Goal: Task Accomplishment & Management: Use online tool/utility

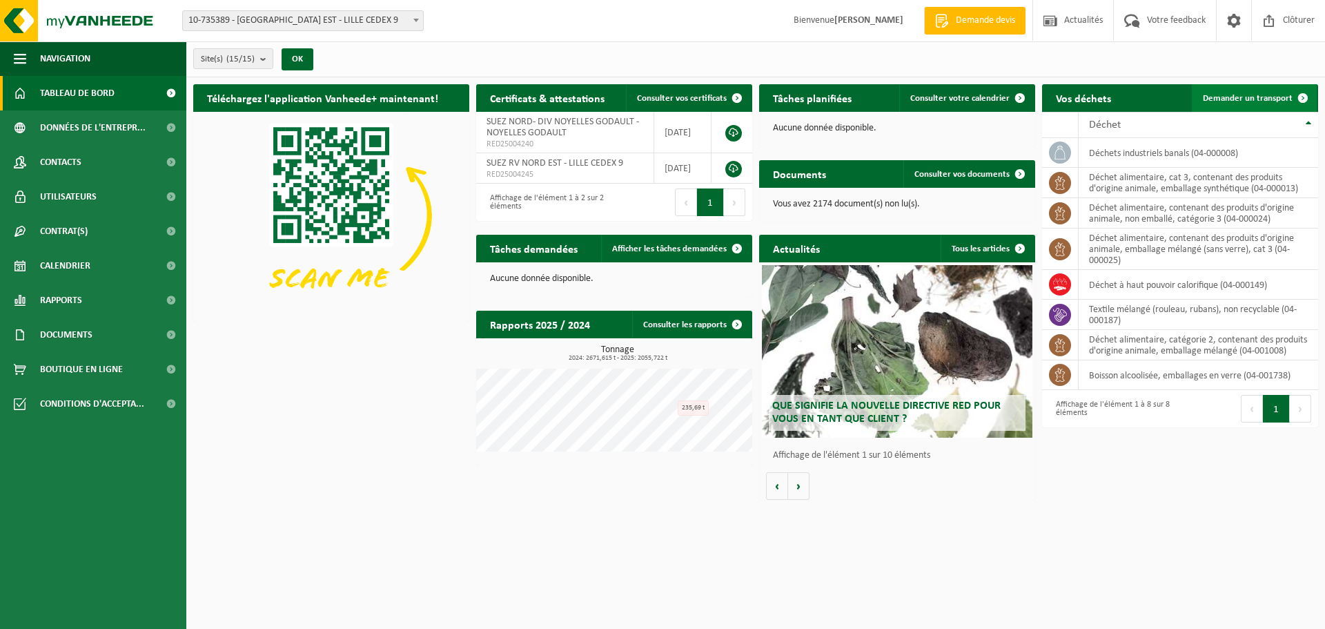
click at [1233, 97] on span "Demander un transport" at bounding box center [1248, 98] width 90 height 9
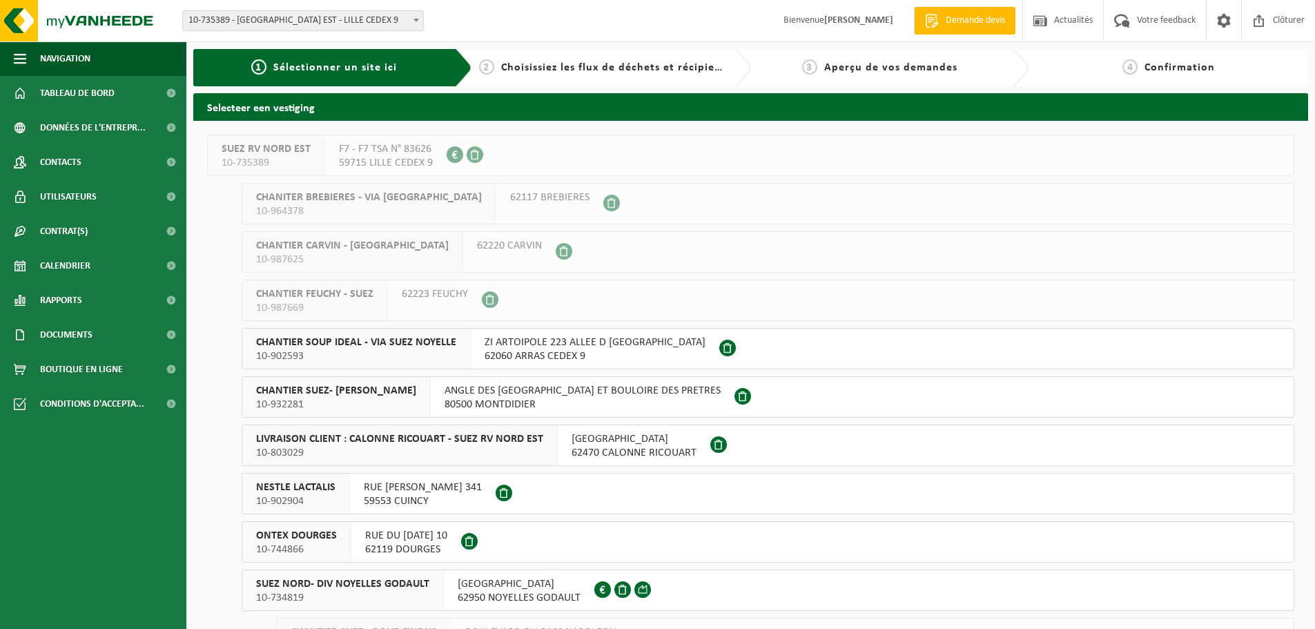
click at [737, 591] on button "SUEZ NORD- DIV NOYELLES GODAULT 10-734819 RUE MALFIDANO 62950 NOYELLES GODAULT …" at bounding box center [768, 590] width 1053 height 41
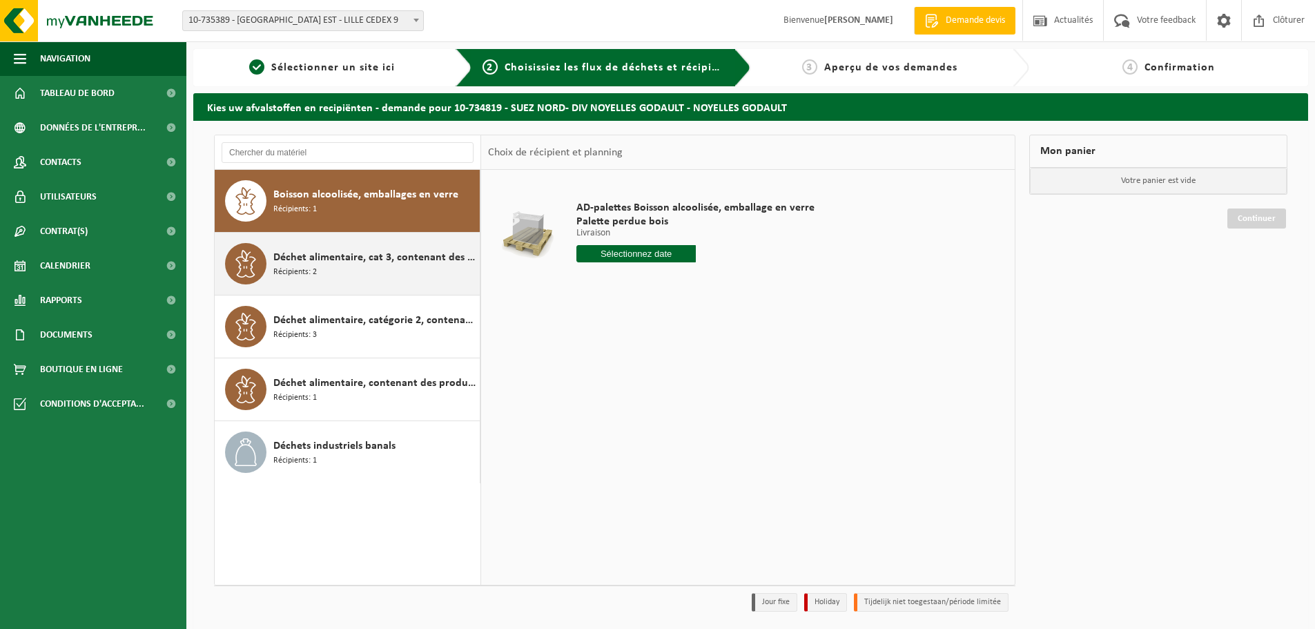
click at [335, 280] on div "Déchet alimentaire, cat 3, contenant des produits d'origine animale, emballage …" at bounding box center [374, 263] width 203 height 41
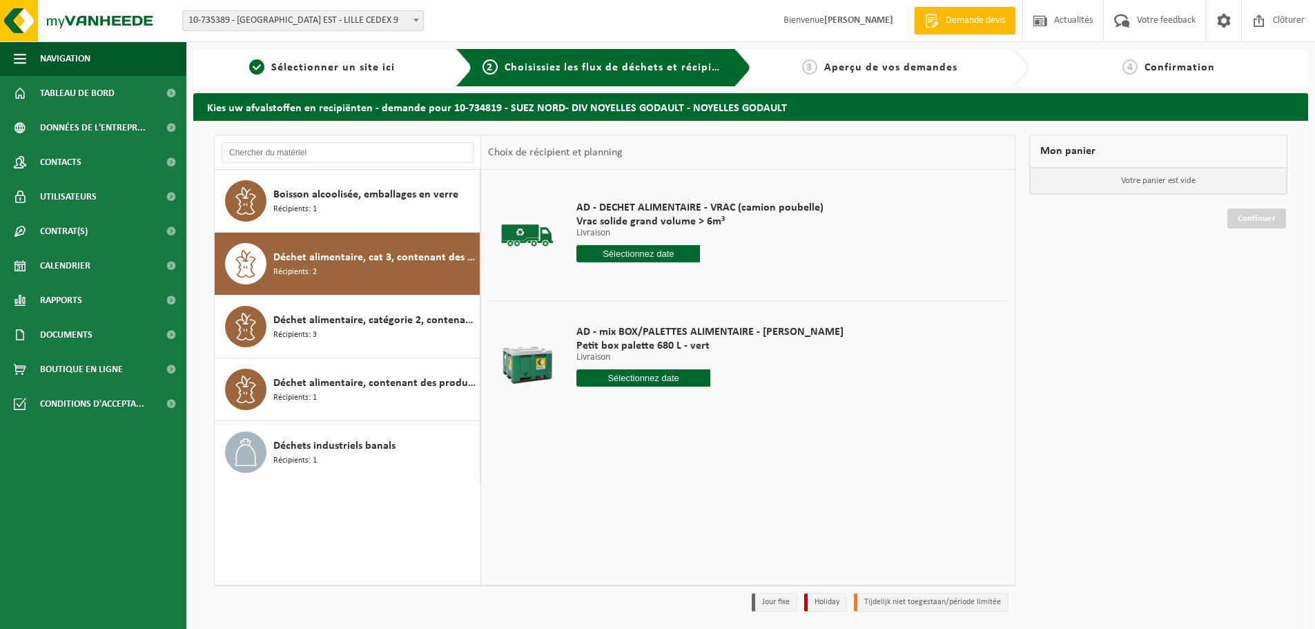
click at [615, 379] on input "text" at bounding box center [643, 377] width 134 height 17
click at [679, 504] on div "15" at bounding box center [686, 500] width 24 height 22
type input "à partir de 2025-08-15"
type input "2025-08-15"
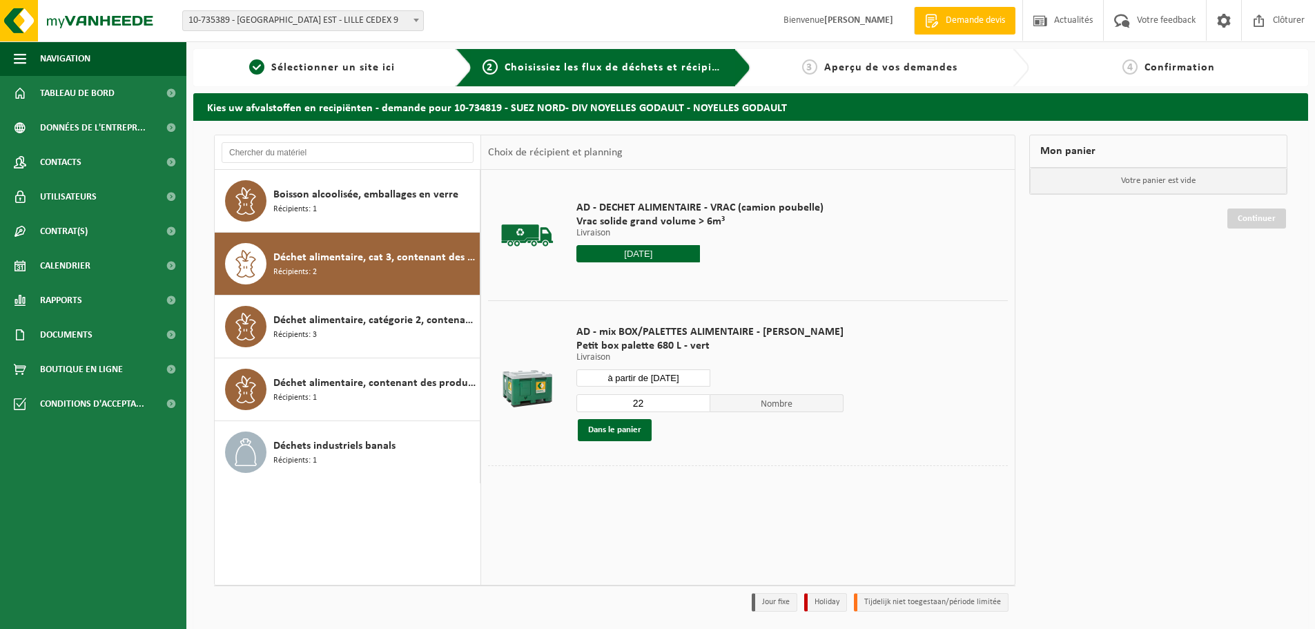
drag, startPoint x: 652, startPoint y: 407, endPoint x: 519, endPoint y: 407, distance: 132.5
click at [519, 407] on tr "AD - mix BOX/PALETTES ALIMENTAIRE - BILLY Petit box palette 680 L - vert Livrai…" at bounding box center [748, 382] width 520 height 165
type input "1"
click at [626, 422] on button "Dans le panier" at bounding box center [615, 430] width 74 height 22
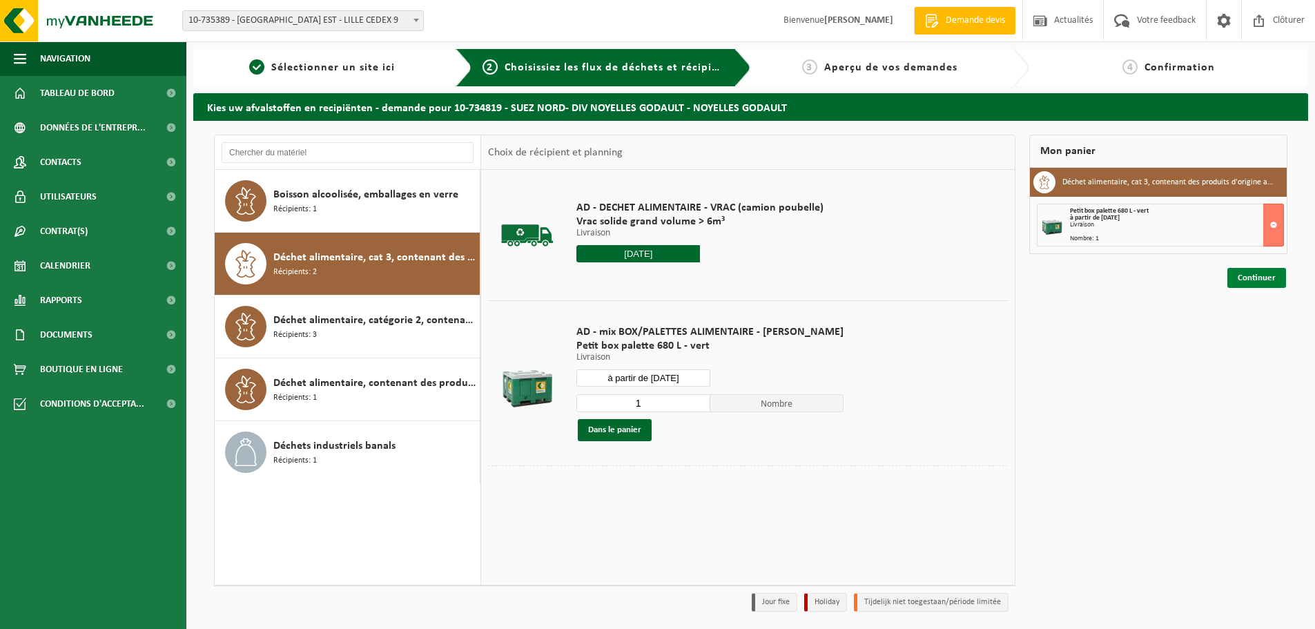
click at [1247, 277] on link "Continuer" at bounding box center [1256, 278] width 59 height 20
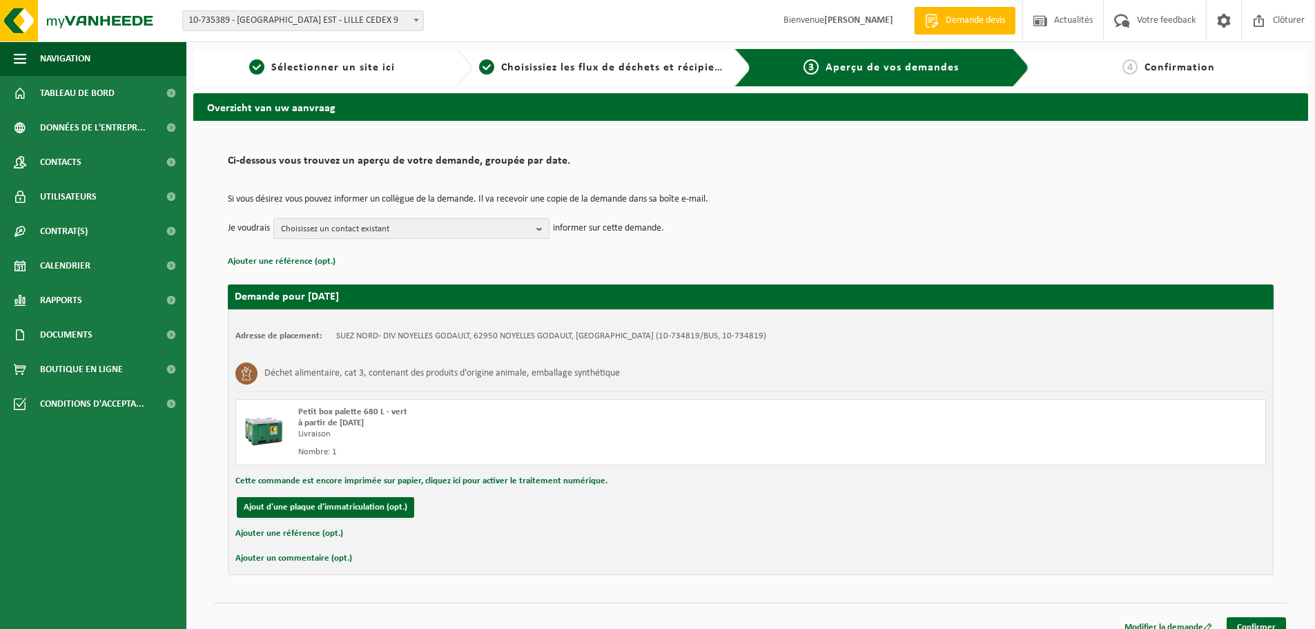
click at [382, 230] on span "Choisissez un contact existant" at bounding box center [406, 229] width 250 height 21
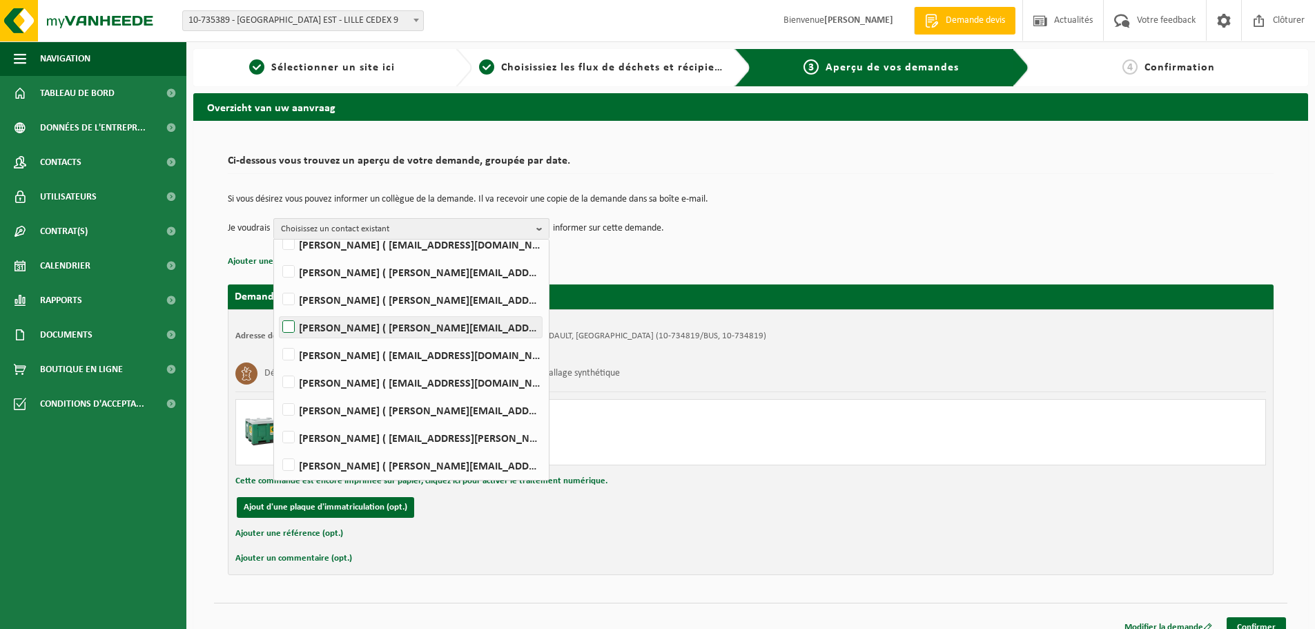
scroll to position [118, 0]
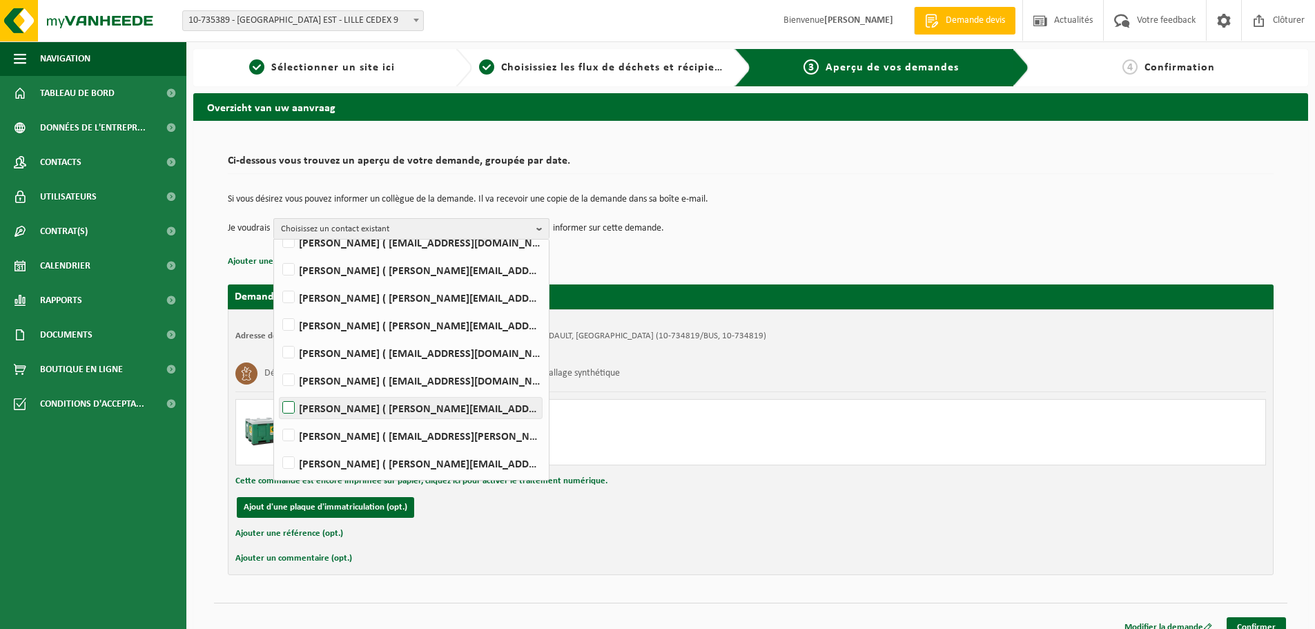
click at [387, 404] on label "Mathieu PEYRONNET ( mathieu.peyronnet@suez.com )" at bounding box center [411, 408] width 262 height 21
click at [278, 391] on input "Mathieu PEYRONNET ( mathieu.peyronnet@suez.com )" at bounding box center [277, 390] width 1 height 1
checkbox input "true"
click at [1250, 624] on link "Confirmer" at bounding box center [1256, 627] width 59 height 20
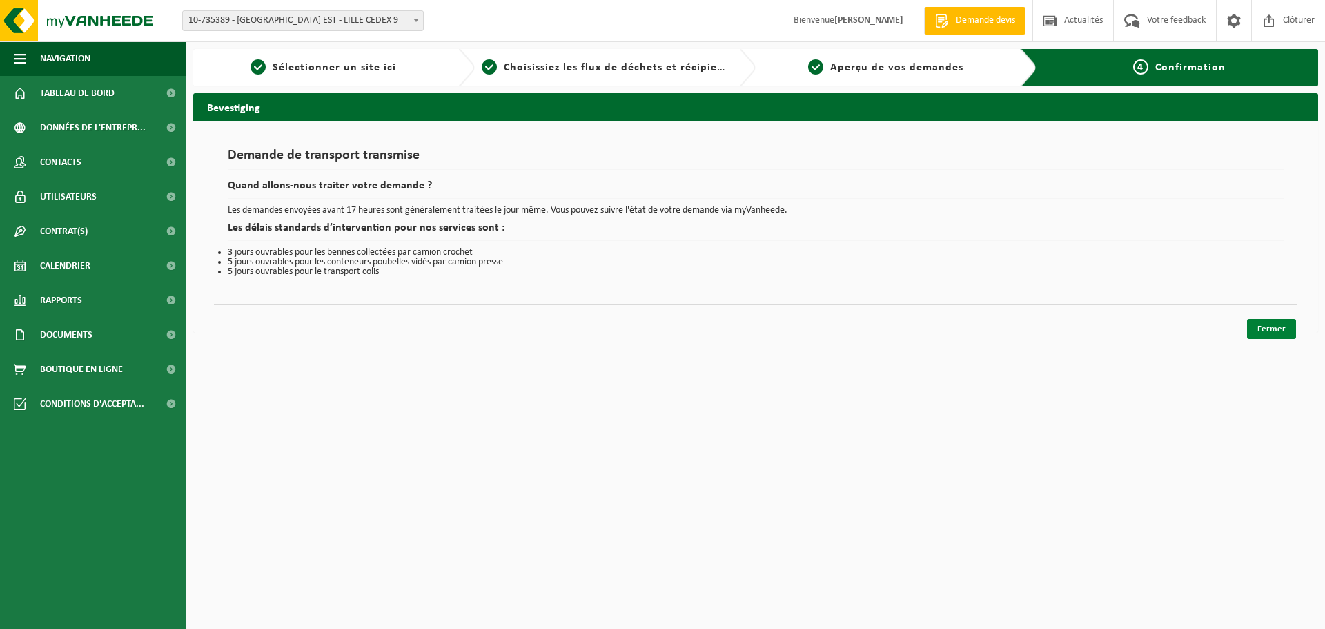
click at [1272, 331] on link "Fermer" at bounding box center [1271, 329] width 49 height 20
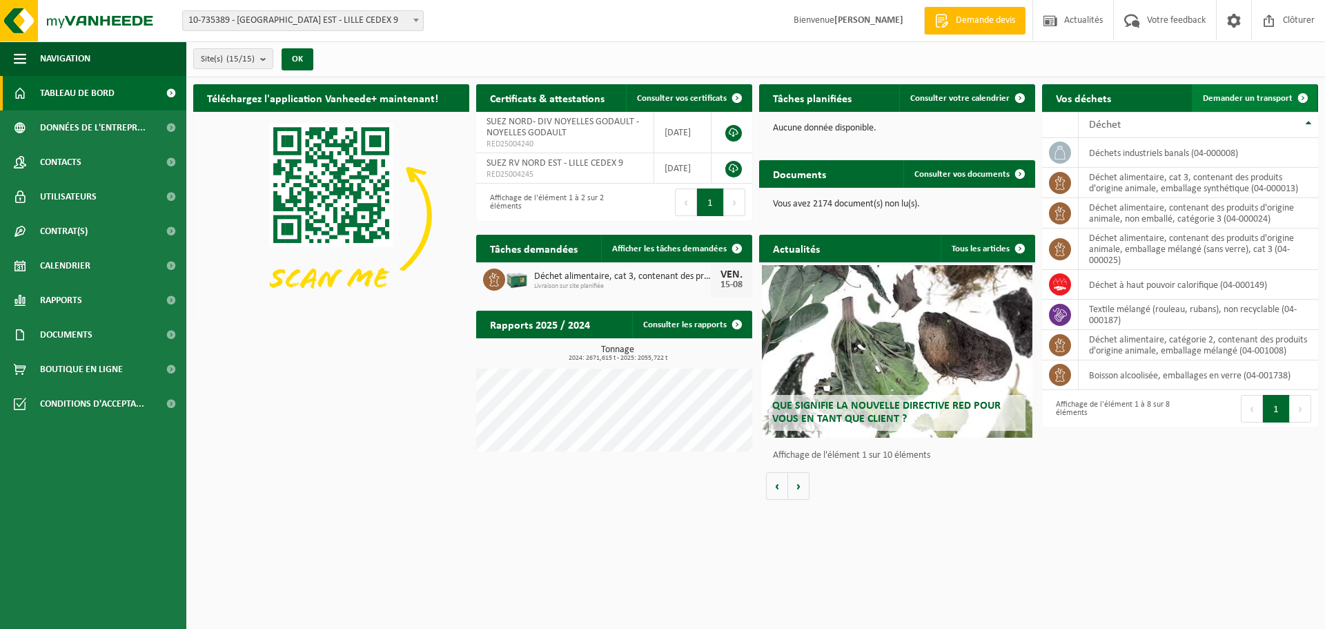
click at [1214, 94] on span "Demander un transport" at bounding box center [1248, 98] width 90 height 9
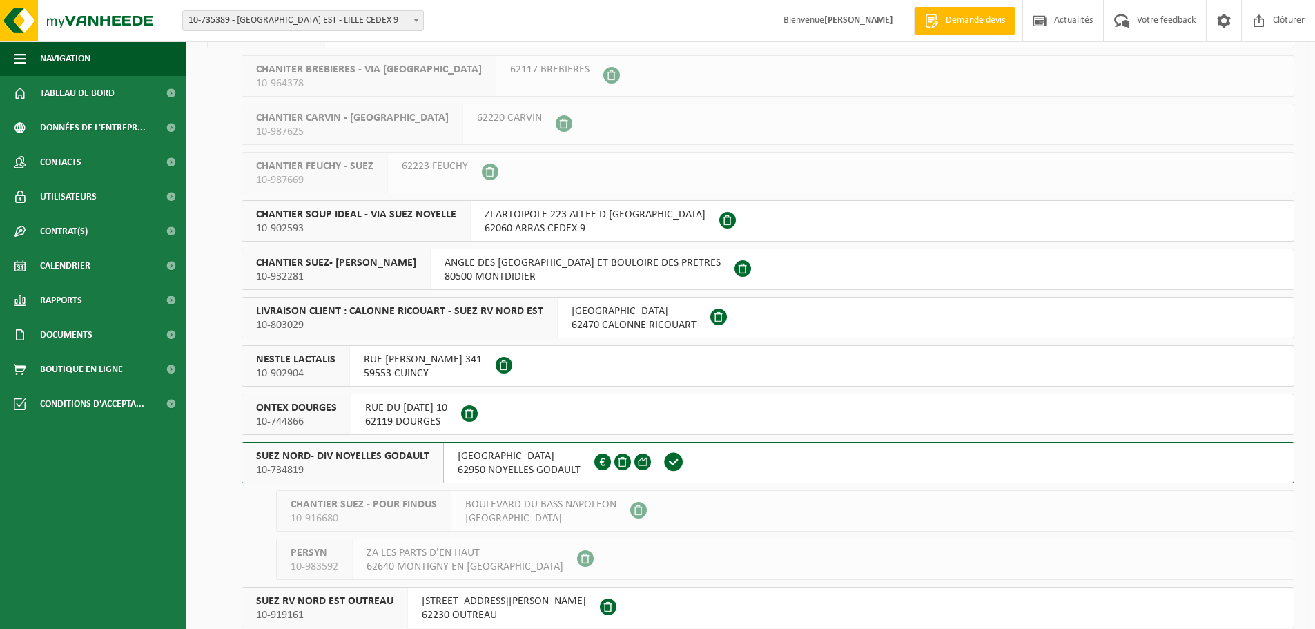
scroll to position [138, 0]
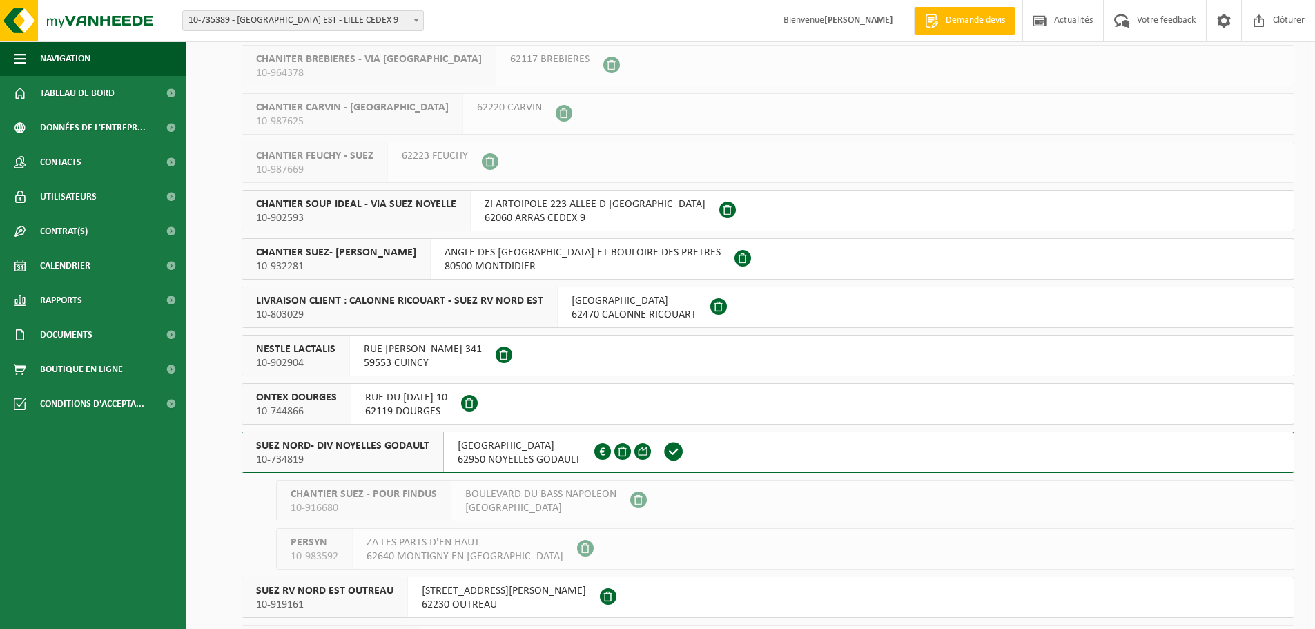
click at [560, 409] on button "ONTEX DOURGES 10-744866 RUE DU 8 MAI 1945 10 62119 DOURGES" at bounding box center [768, 403] width 1053 height 41
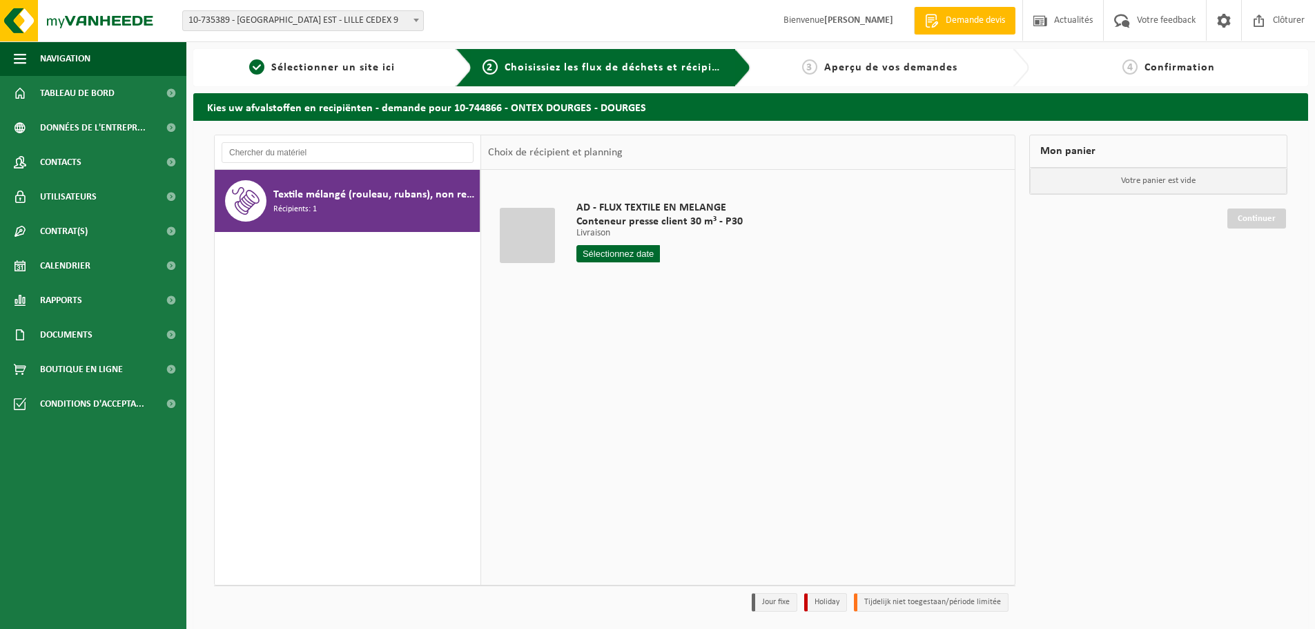
click at [611, 253] on input "text" at bounding box center [618, 253] width 84 height 17
click at [592, 394] on div "18" at bounding box center [589, 398] width 24 height 22
type input "à partir de 2025-08-18"
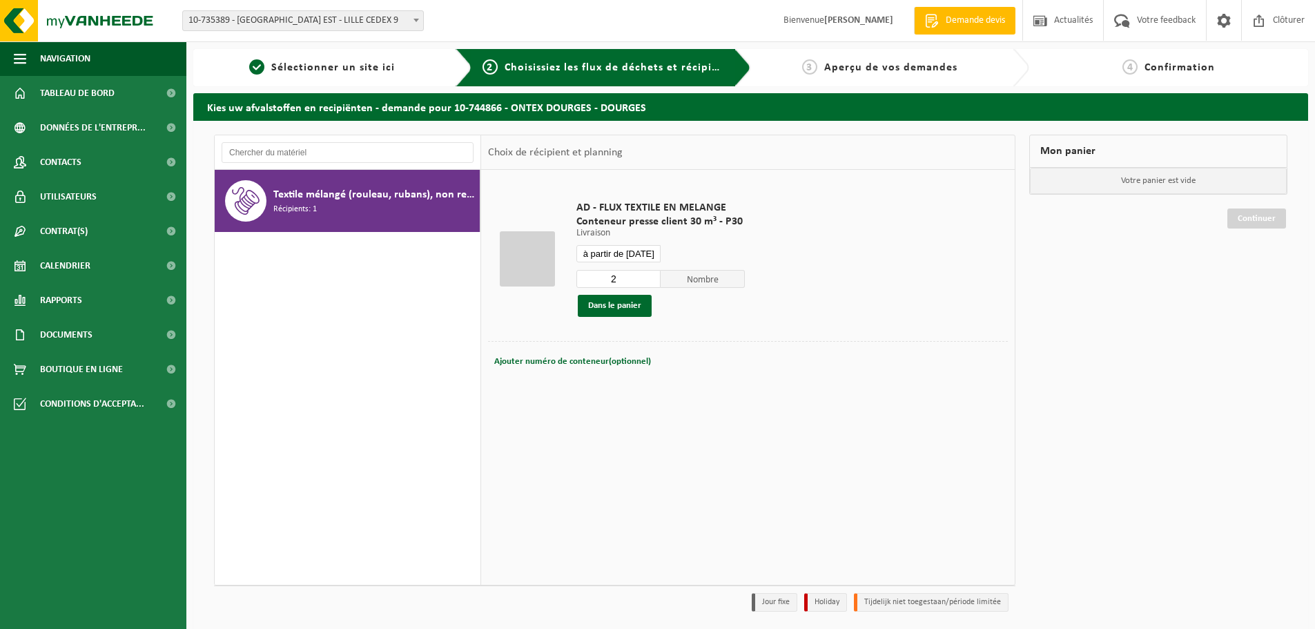
type input "2"
click at [649, 273] on input "2" at bounding box center [618, 279] width 84 height 18
click at [633, 306] on button "Dans le panier" at bounding box center [615, 306] width 74 height 22
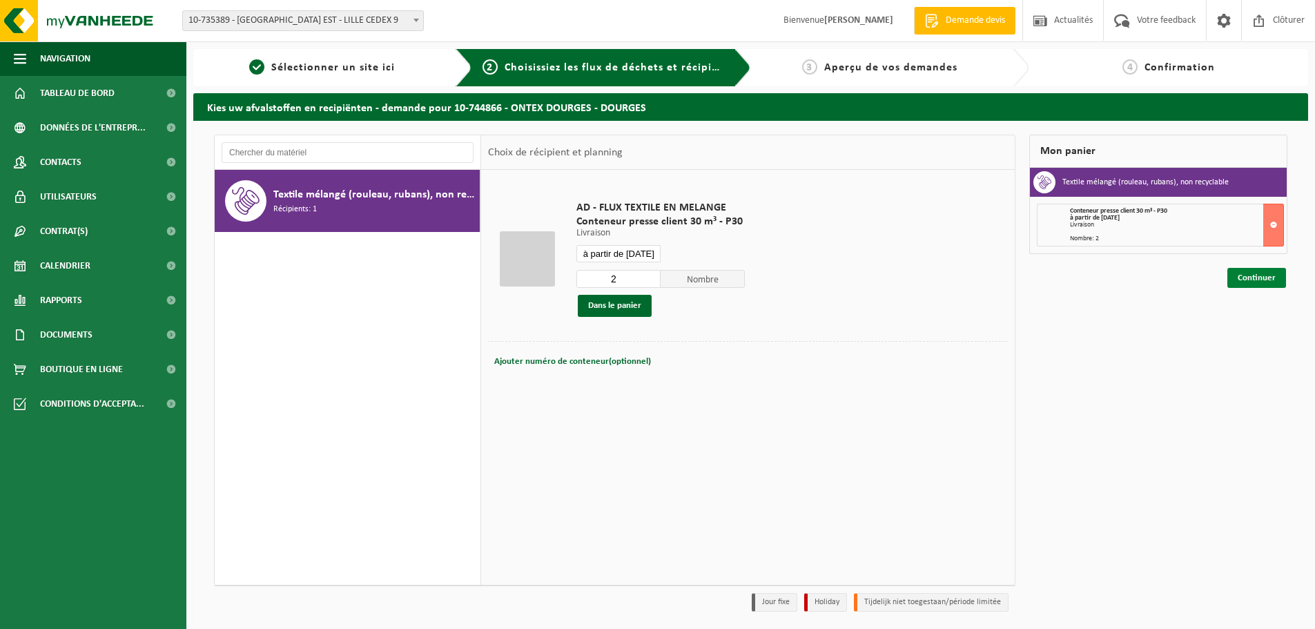
click at [1270, 283] on link "Continuer" at bounding box center [1256, 278] width 59 height 20
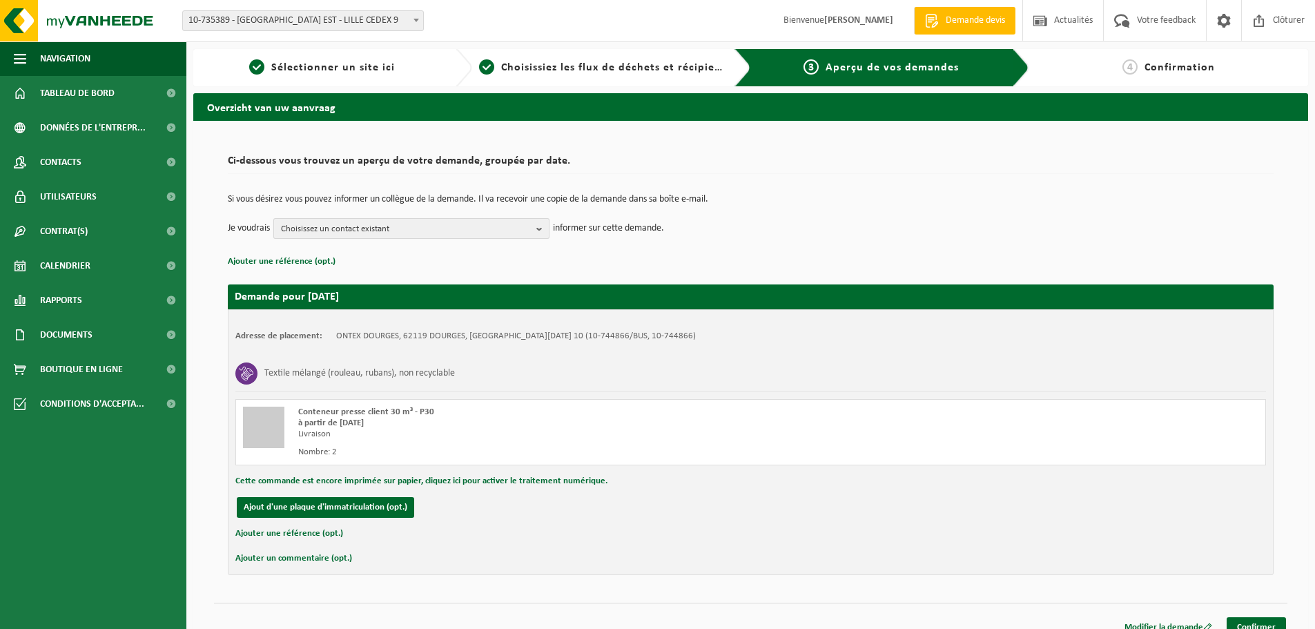
click at [470, 233] on span "Choisissez un contact existant" at bounding box center [406, 229] width 250 height 21
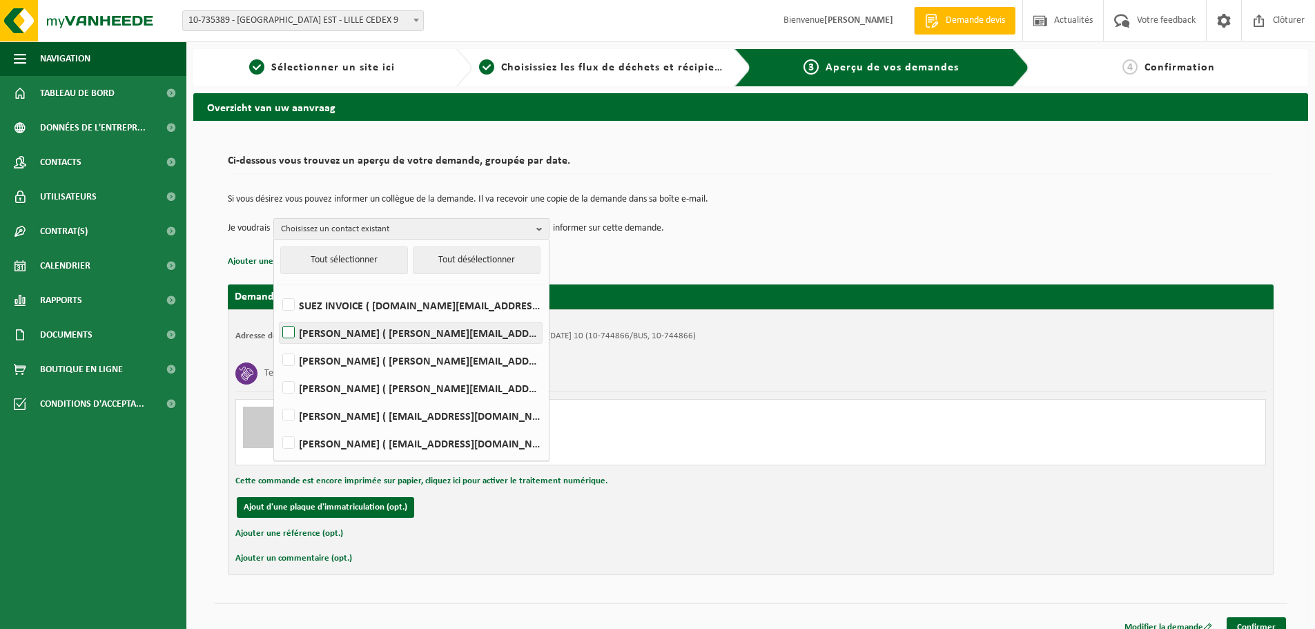
click at [363, 336] on label "[PERSON_NAME] ( [PERSON_NAME][EMAIL_ADDRESS][DOMAIN_NAME] )" at bounding box center [411, 332] width 262 height 21
click at [278, 315] on input "[PERSON_NAME] ( [PERSON_NAME][EMAIL_ADDRESS][DOMAIN_NAME] )" at bounding box center [277, 315] width 1 height 1
checkbox input "true"
click at [649, 350] on div "Adresse de placement: ONTEX DOURGES, 62119 DOURGES, [GEOGRAPHIC_DATA][DATE] 10 …" at bounding box center [751, 442] width 1046 height 266
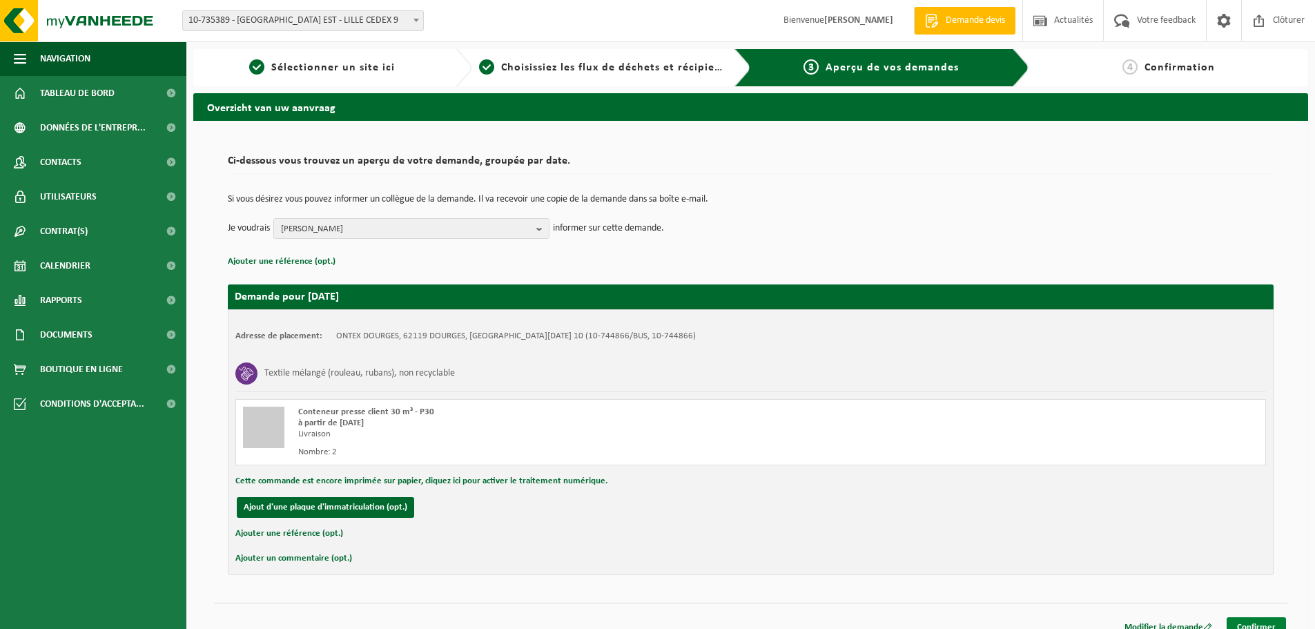
click at [1260, 624] on link "Confirmer" at bounding box center [1256, 627] width 59 height 20
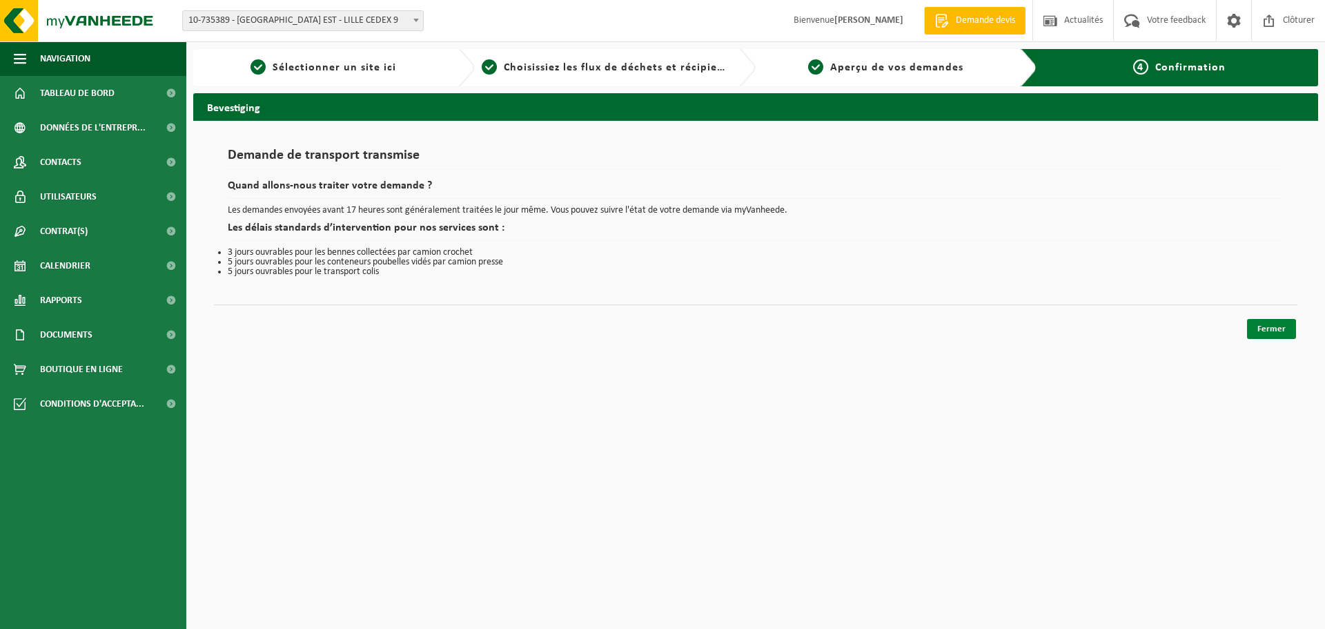
click at [1267, 329] on link "Fermer" at bounding box center [1271, 329] width 49 height 20
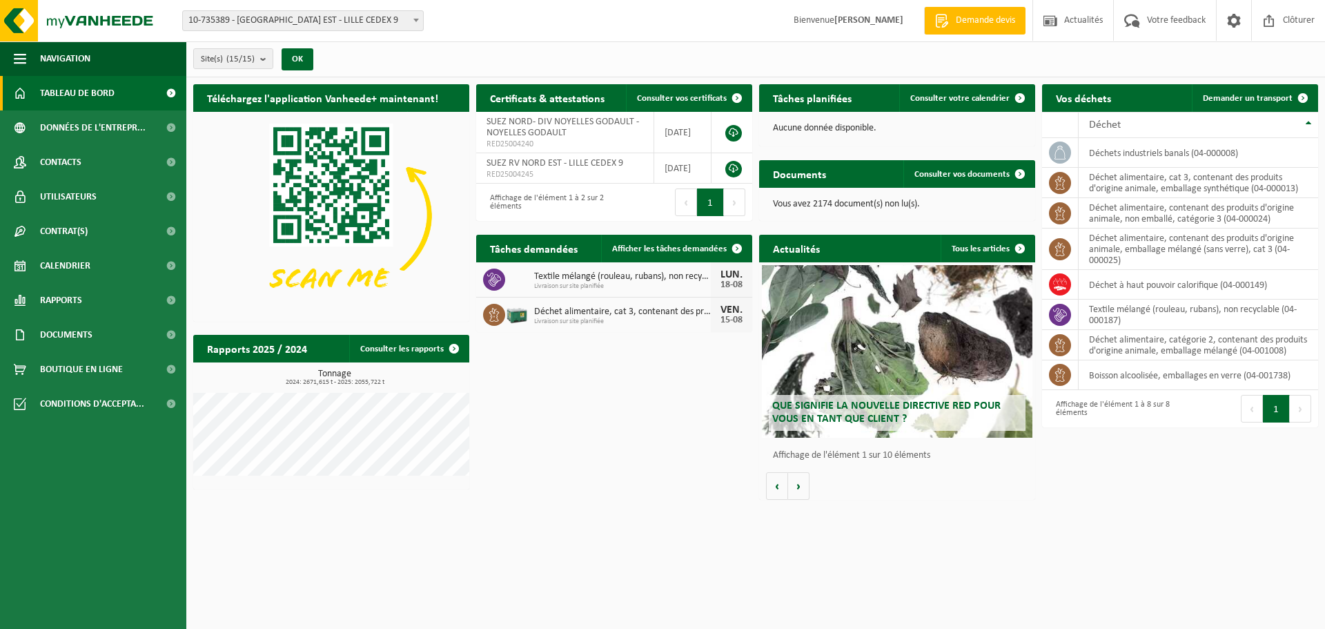
click at [625, 376] on div "Téléchargez l'application Vanheede+ maintenant! Cachez Certificats & attestatio…" at bounding box center [756, 291] width 1132 height 429
click at [1222, 95] on span "Demander un transport" at bounding box center [1248, 98] width 90 height 9
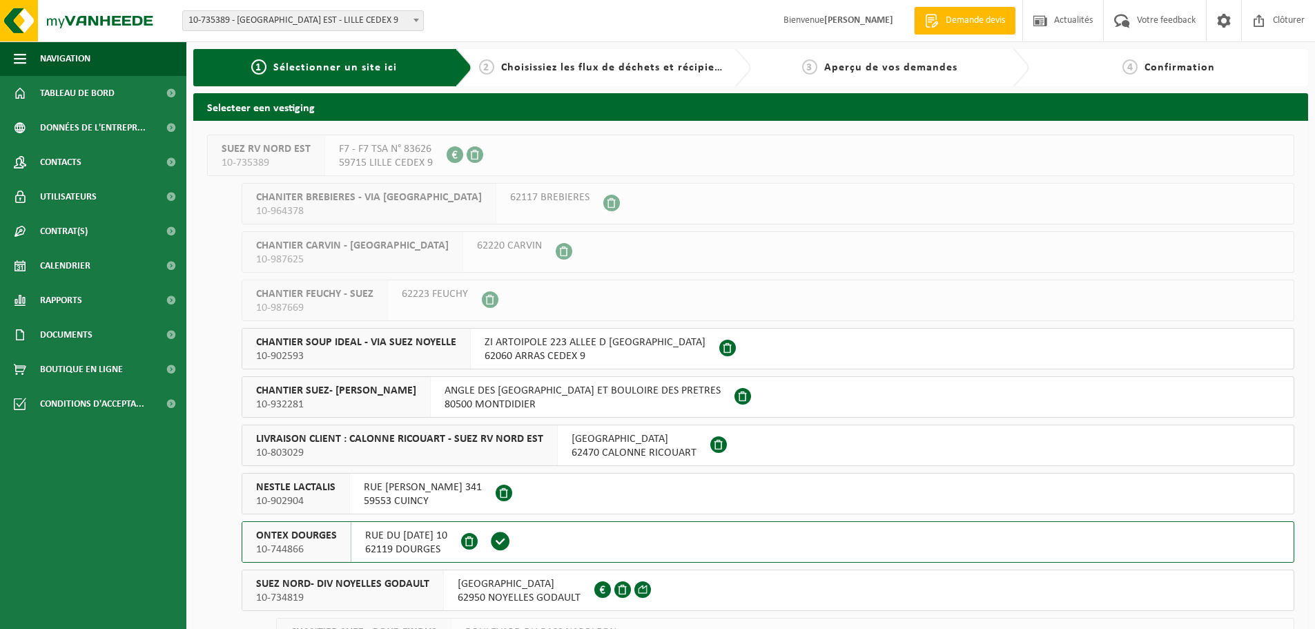
click at [652, 589] on button "SUEZ NORD- DIV NOYELLES GODAULT 10-734819 RUE MALFIDANO 62950 NOYELLES GODAULT …" at bounding box center [768, 590] width 1053 height 41
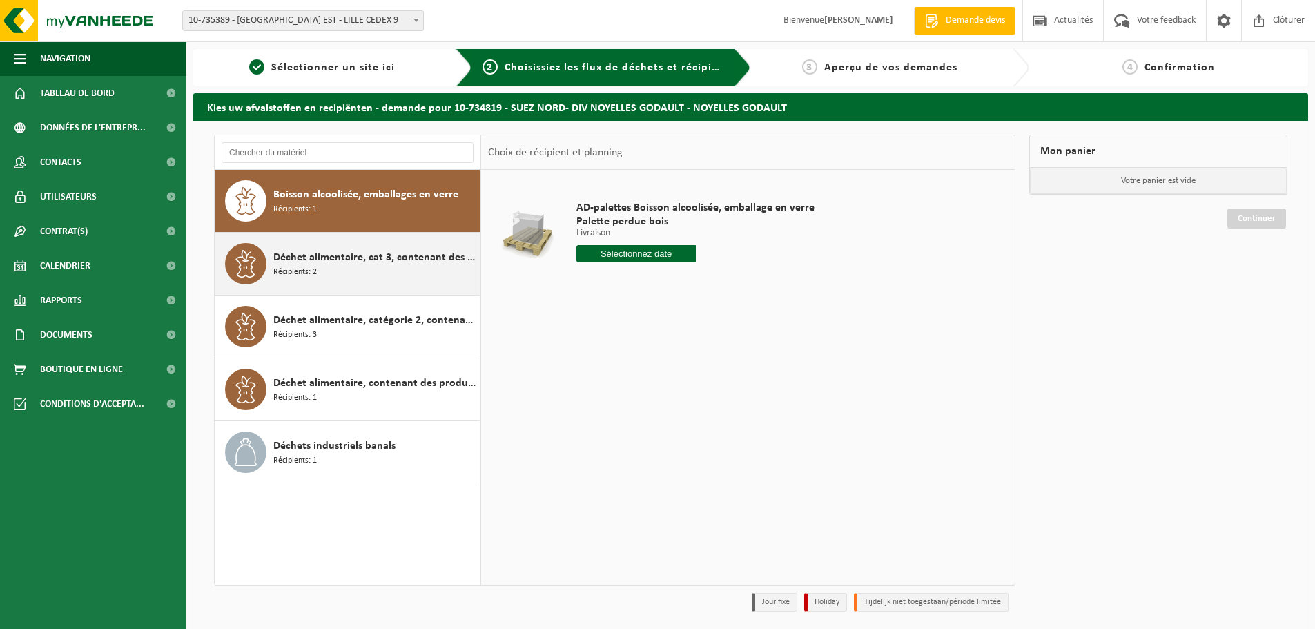
click at [350, 278] on div "Déchet alimentaire, cat 3, contenant des produits d'origine animale, emballage …" at bounding box center [374, 263] width 203 height 41
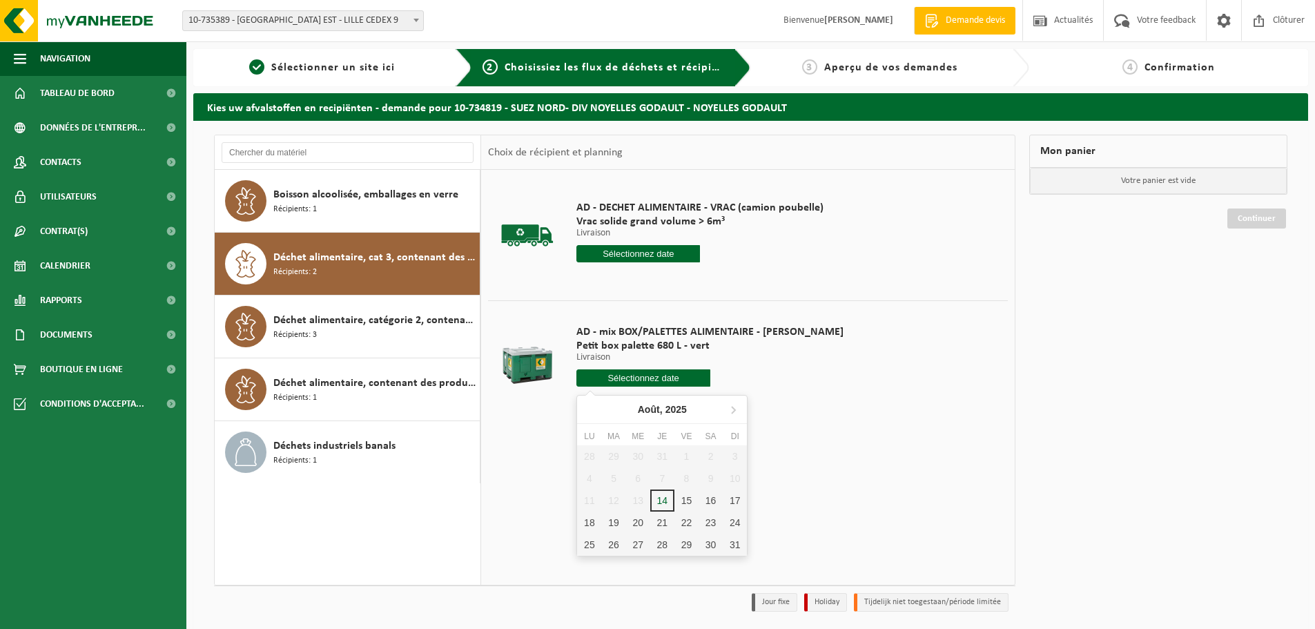
click at [586, 373] on input "text" at bounding box center [643, 377] width 134 height 17
click at [591, 523] on div "18" at bounding box center [589, 523] width 24 height 22
type input "à partir de 2025-08-18"
type input "2025-08-18"
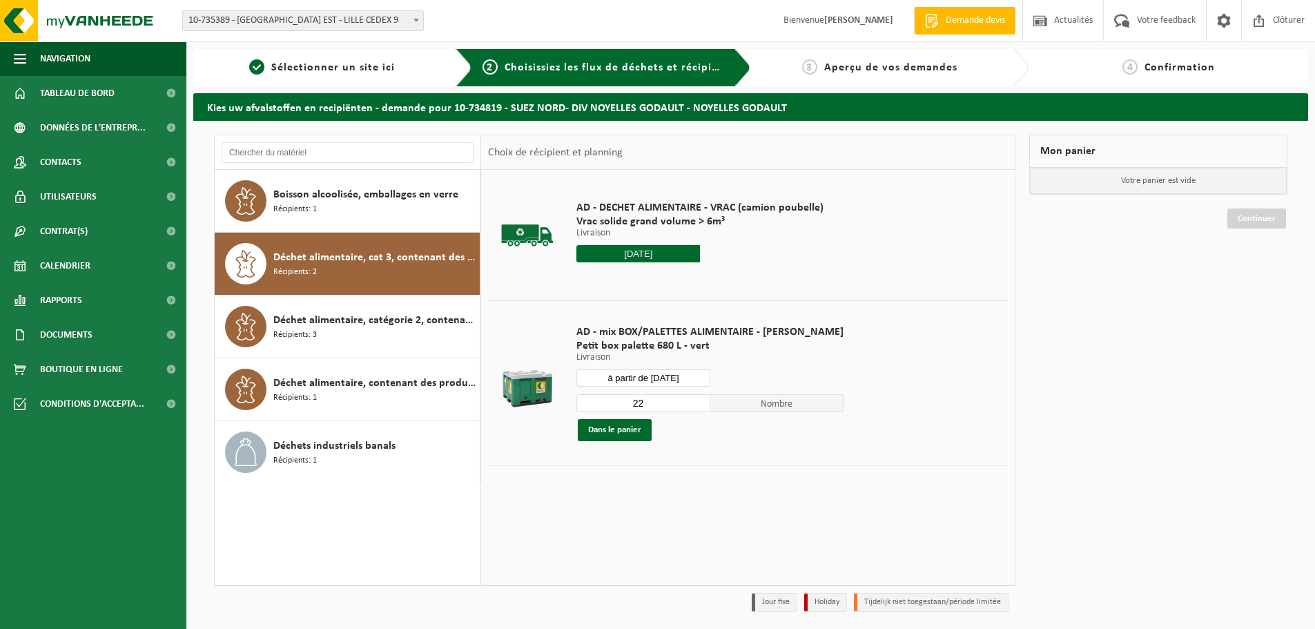
drag, startPoint x: 635, startPoint y: 404, endPoint x: 563, endPoint y: 402, distance: 72.5
click at [566, 403] on td "AD - mix BOX/PALETTES ALIMENTAIRE - BILLY Petit box palette 680 L - vert Livrai…" at bounding box center [787, 382] width 442 height 165
type input "1"
click at [641, 432] on button "Dans le panier" at bounding box center [615, 430] width 74 height 22
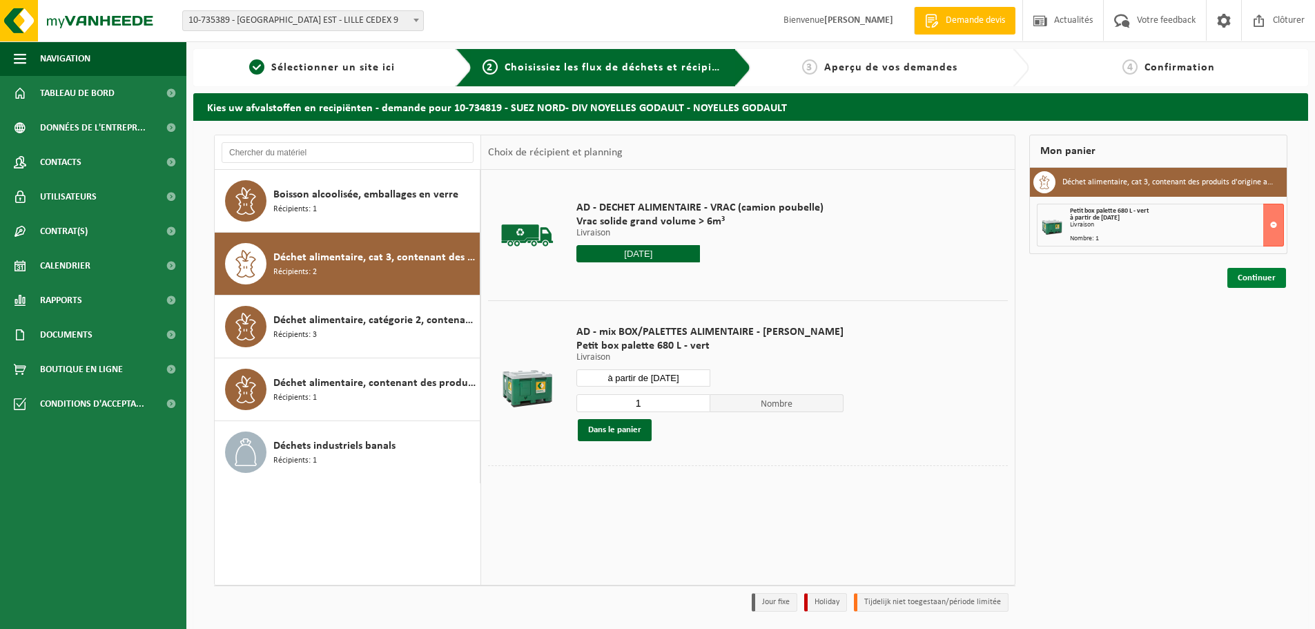
click at [1240, 276] on link "Continuer" at bounding box center [1256, 278] width 59 height 20
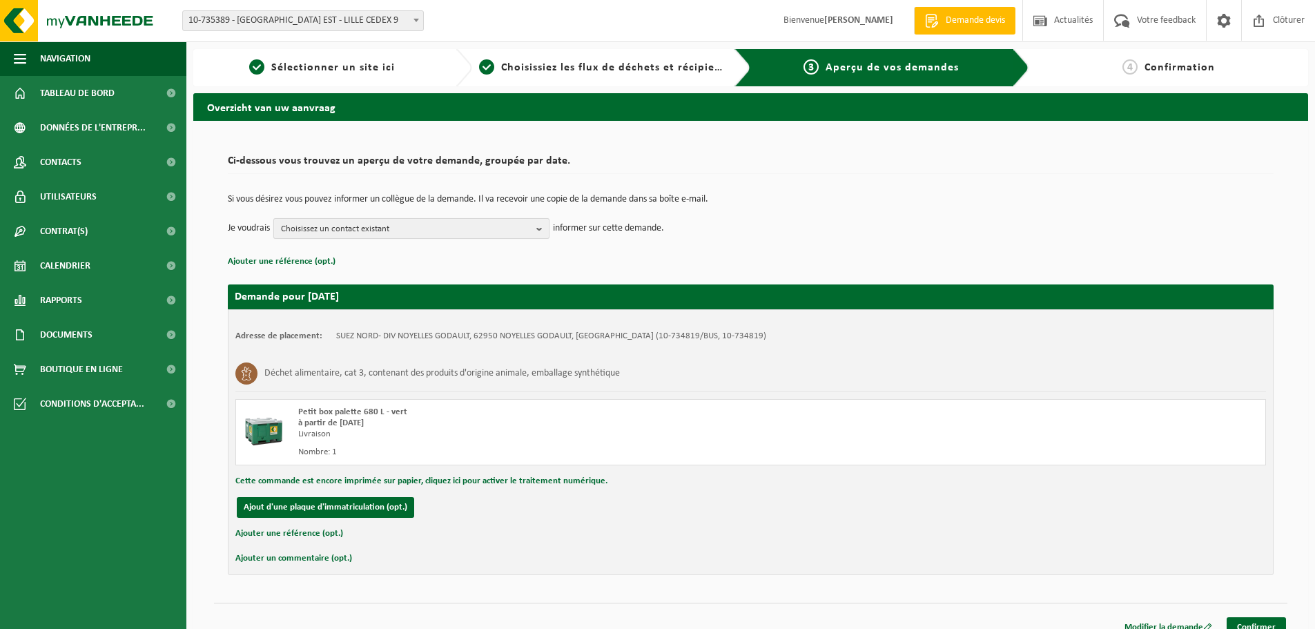
click at [425, 233] on span "Choisissez un contact existant" at bounding box center [406, 229] width 250 height 21
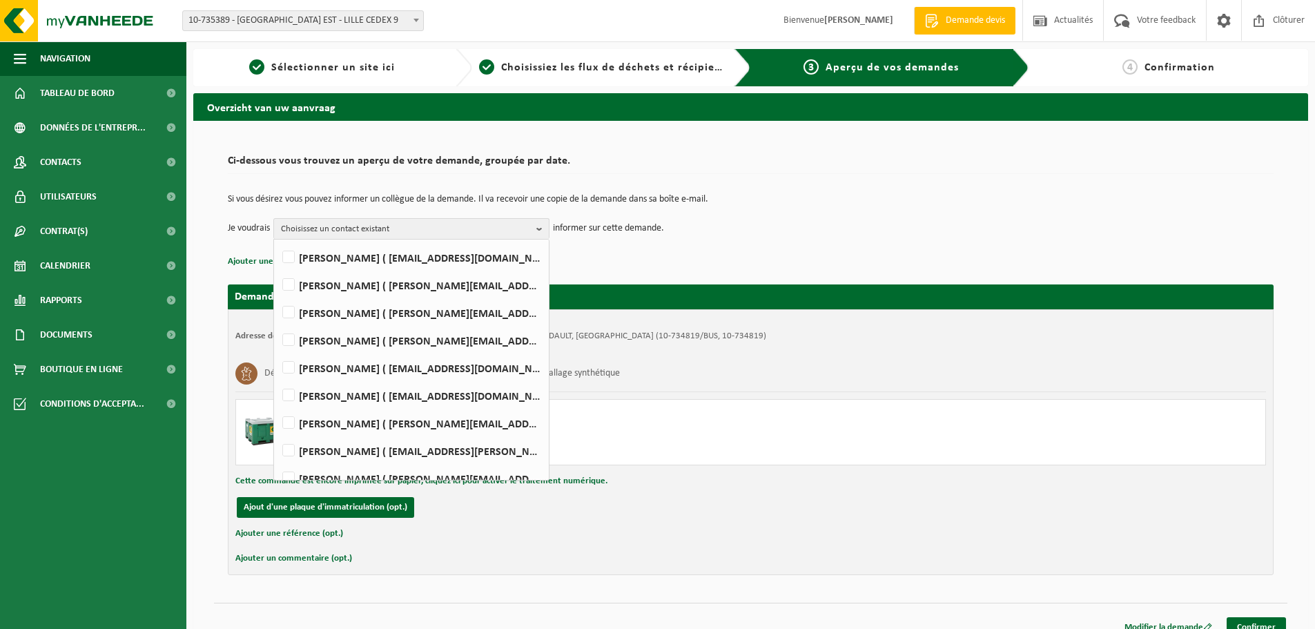
scroll to position [118, 0]
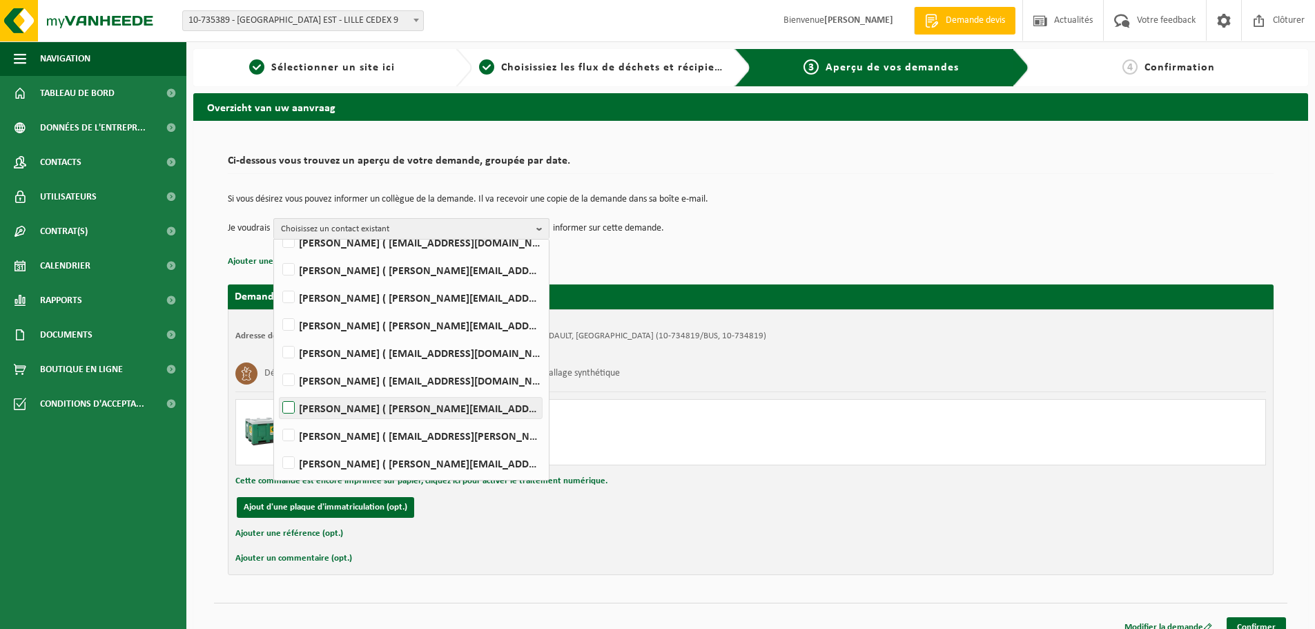
click at [402, 412] on label "[PERSON_NAME] ( [PERSON_NAME][EMAIL_ADDRESS][DOMAIN_NAME] )" at bounding box center [411, 408] width 262 height 21
click at [278, 391] on input "[PERSON_NAME] ( [PERSON_NAME][EMAIL_ADDRESS][DOMAIN_NAME] )" at bounding box center [277, 390] width 1 height 1
checkbox input "true"
click at [1245, 621] on link "Confirmer" at bounding box center [1256, 627] width 59 height 20
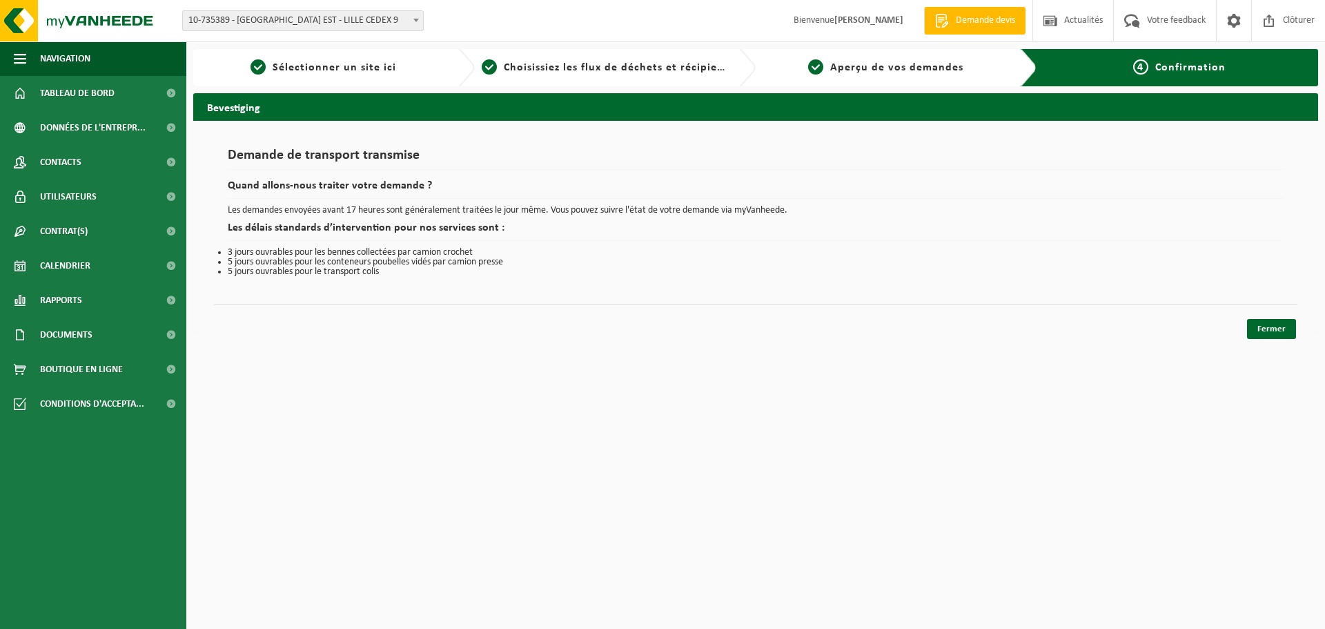
click at [1267, 342] on div "Navigation Demande devis Actualités Votre feedback Clôturer Tableau de bord Don…" at bounding box center [662, 173] width 1325 height 347
click at [1265, 334] on link "Fermer" at bounding box center [1271, 329] width 49 height 20
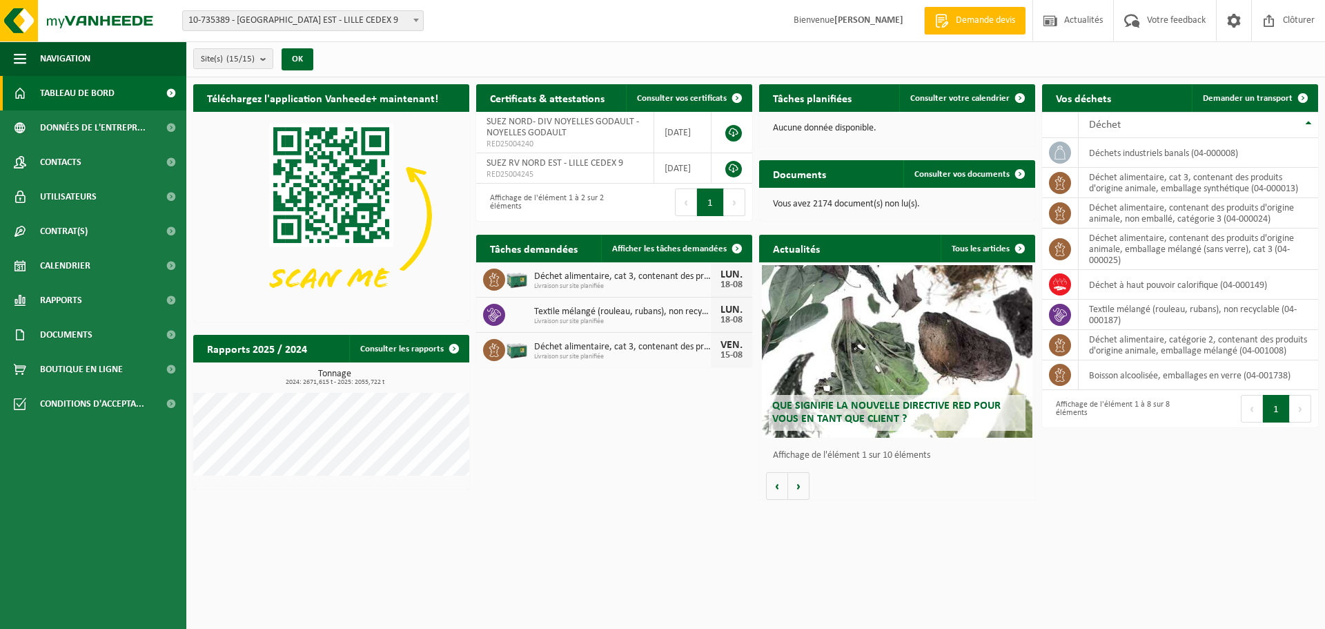
click at [1218, 92] on link "Demander un transport" at bounding box center [1254, 98] width 125 height 28
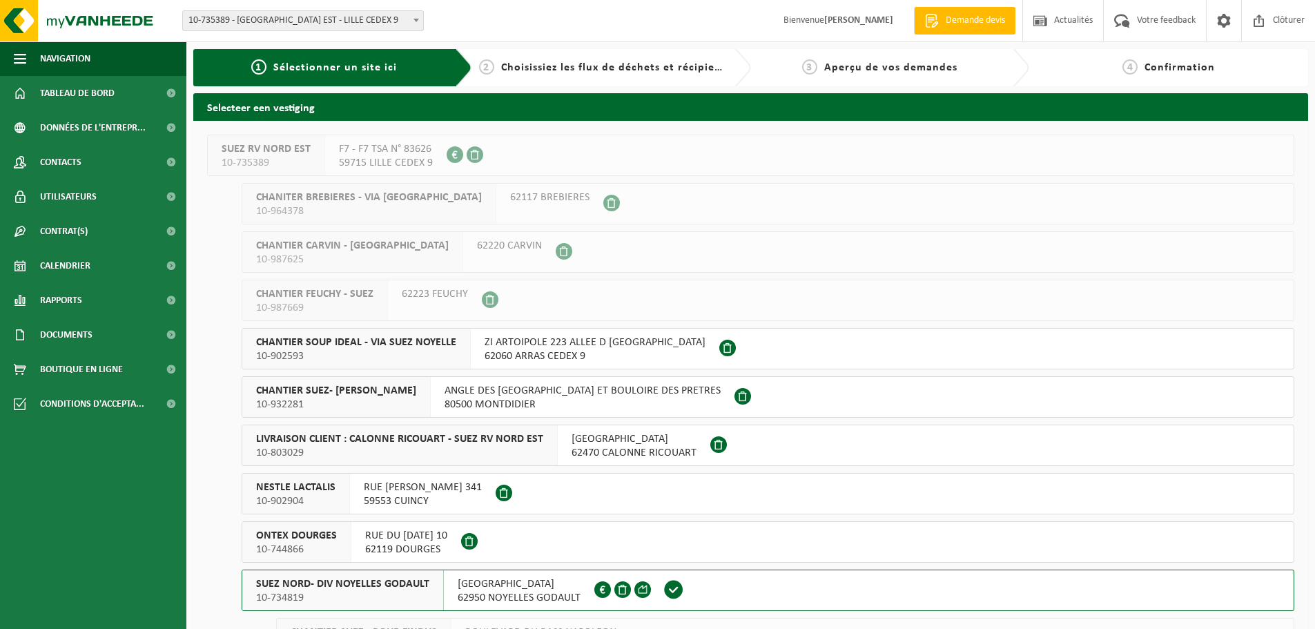
click at [715, 594] on button "SUEZ NORD- DIV NOYELLES GODAULT 10-734819 [GEOGRAPHIC_DATA] NOYELLES GODAULT FR…" at bounding box center [768, 590] width 1053 height 41
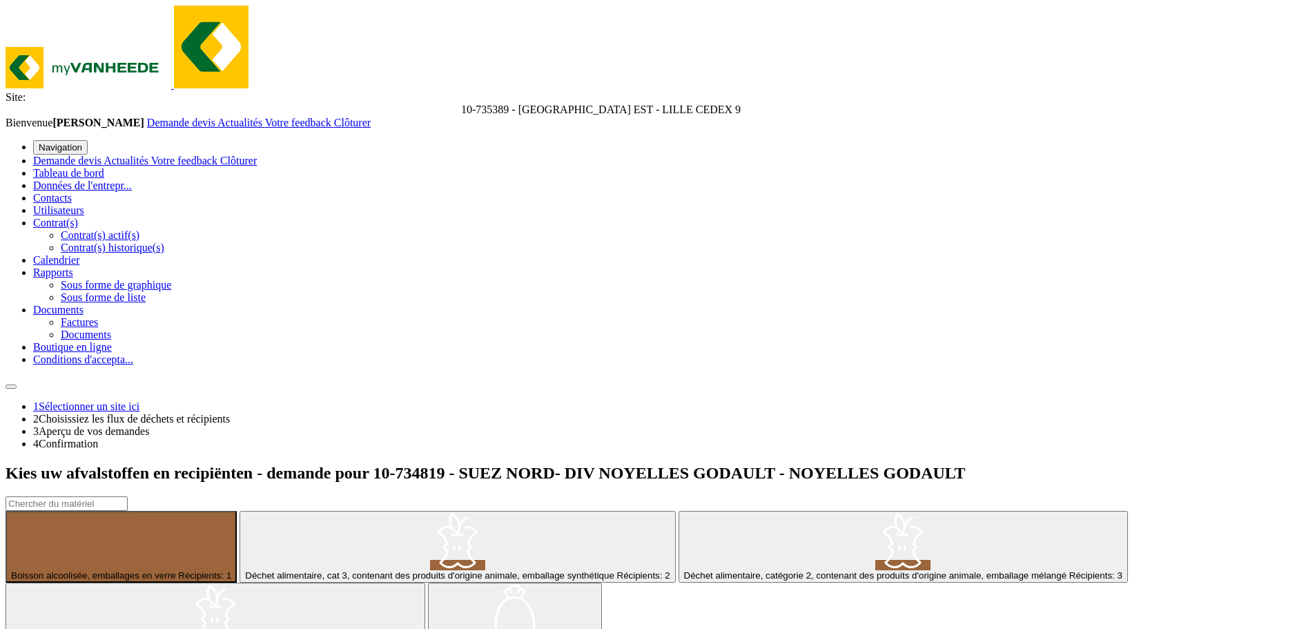
click at [418, 570] on span "Déchet alimentaire, cat 3, contenant des produits d'origine animale, emballage …" at bounding box center [429, 575] width 369 height 10
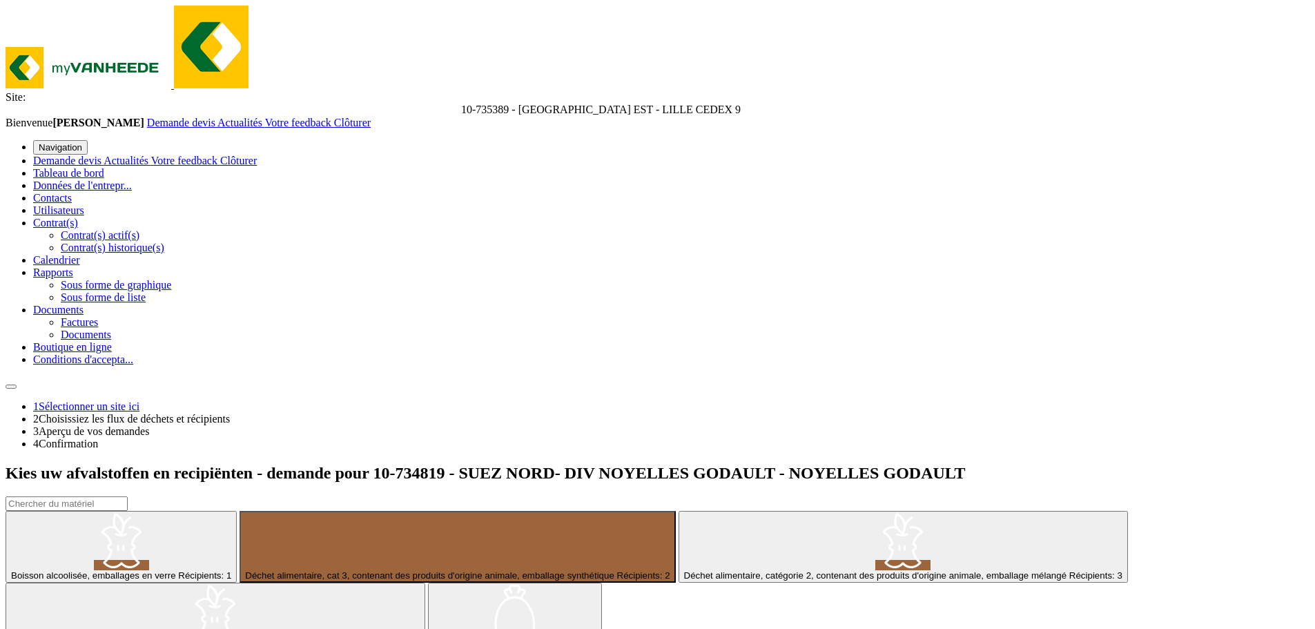
type input "à partir de 2025-08-18"
type input "2025-08-18"
drag, startPoint x: 630, startPoint y: 403, endPoint x: 585, endPoint y: 405, distance: 44.9
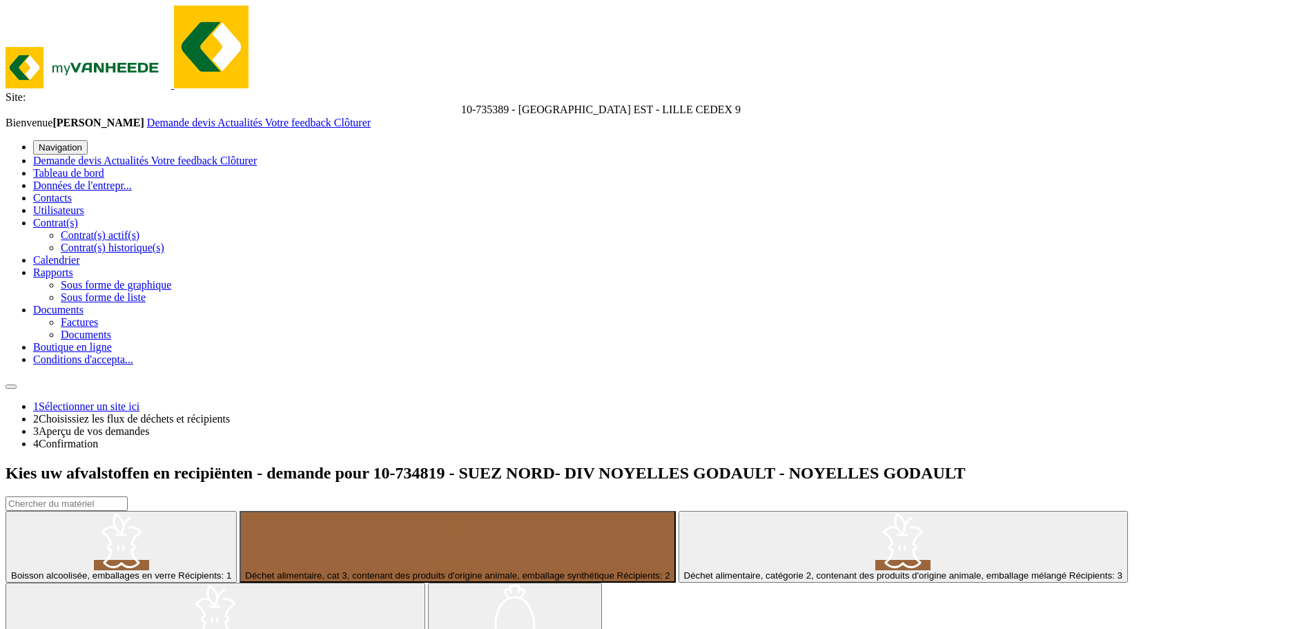
type input "1"
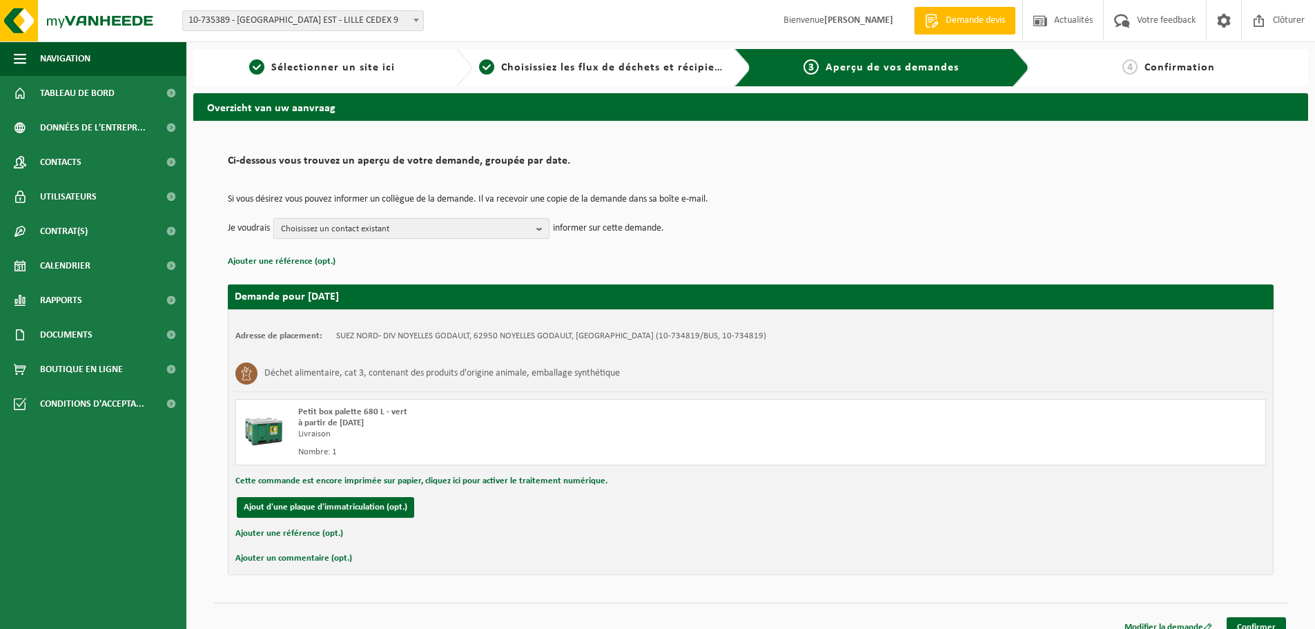
click at [496, 226] on span "Choisissez un contact existant" at bounding box center [406, 229] width 250 height 21
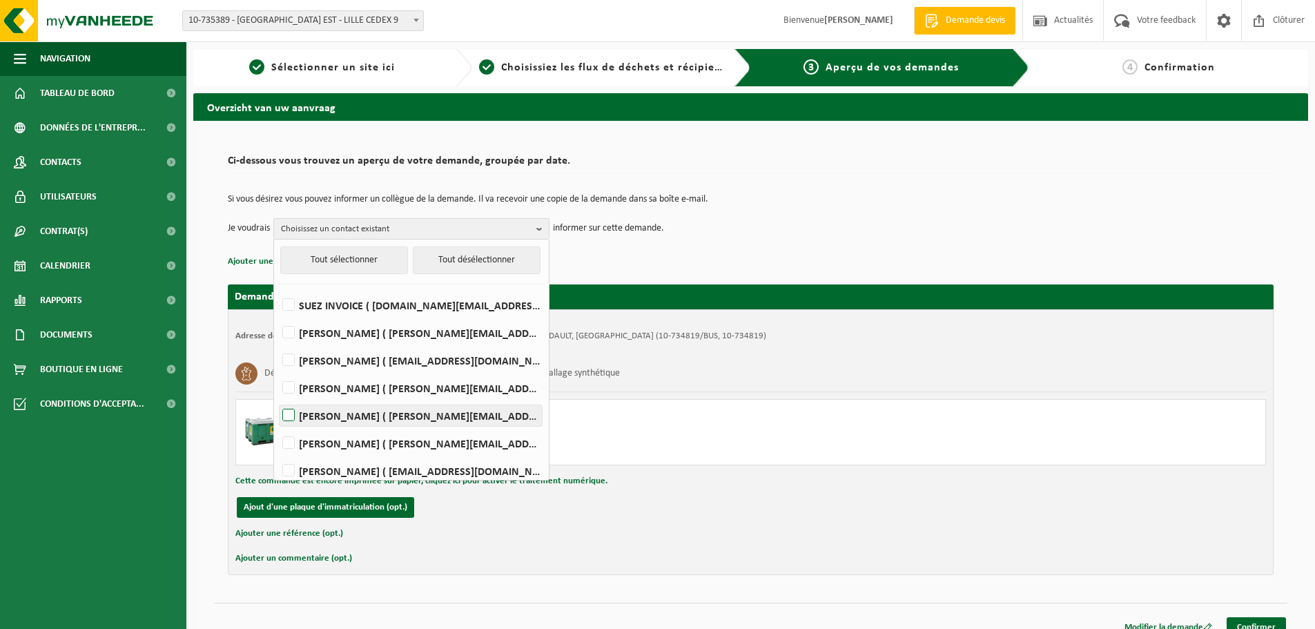
scroll to position [69, 0]
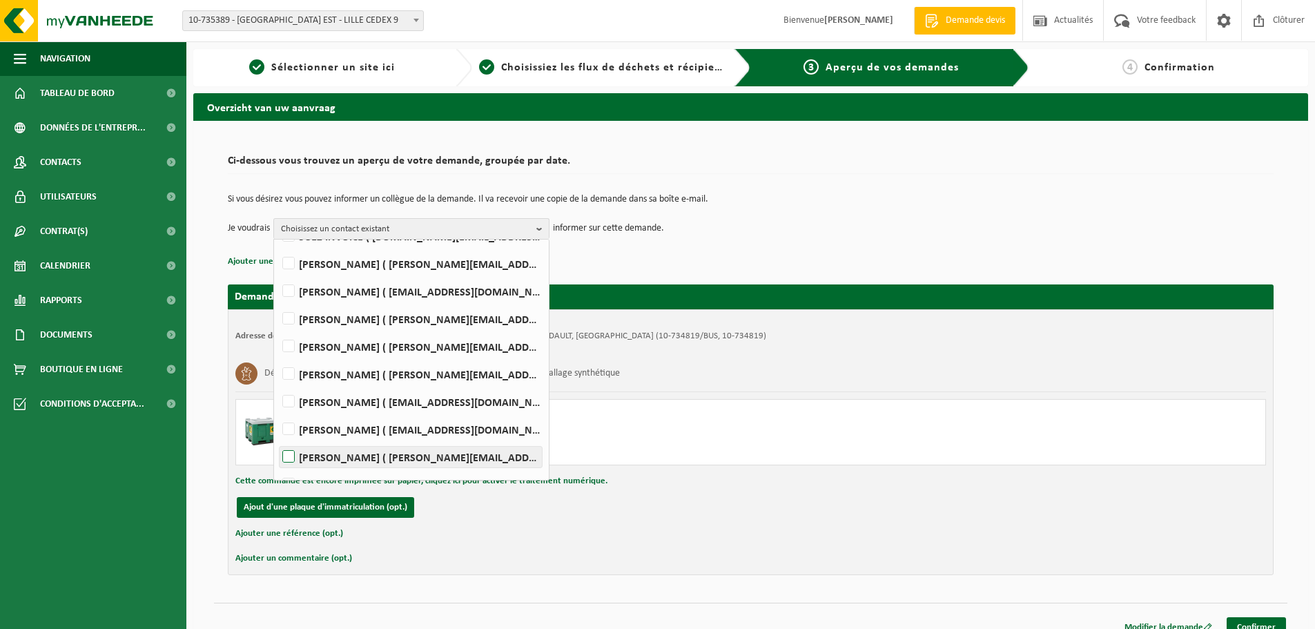
click at [392, 460] on label "Mathieu PEYRONNET ( mathieu.peyronnet@suez.com )" at bounding box center [411, 457] width 262 height 21
click at [278, 440] on input "Mathieu PEYRONNET ( mathieu.peyronnet@suez.com )" at bounding box center [277, 439] width 1 height 1
checkbox input "true"
click at [1276, 623] on link "Confirmer" at bounding box center [1256, 627] width 59 height 20
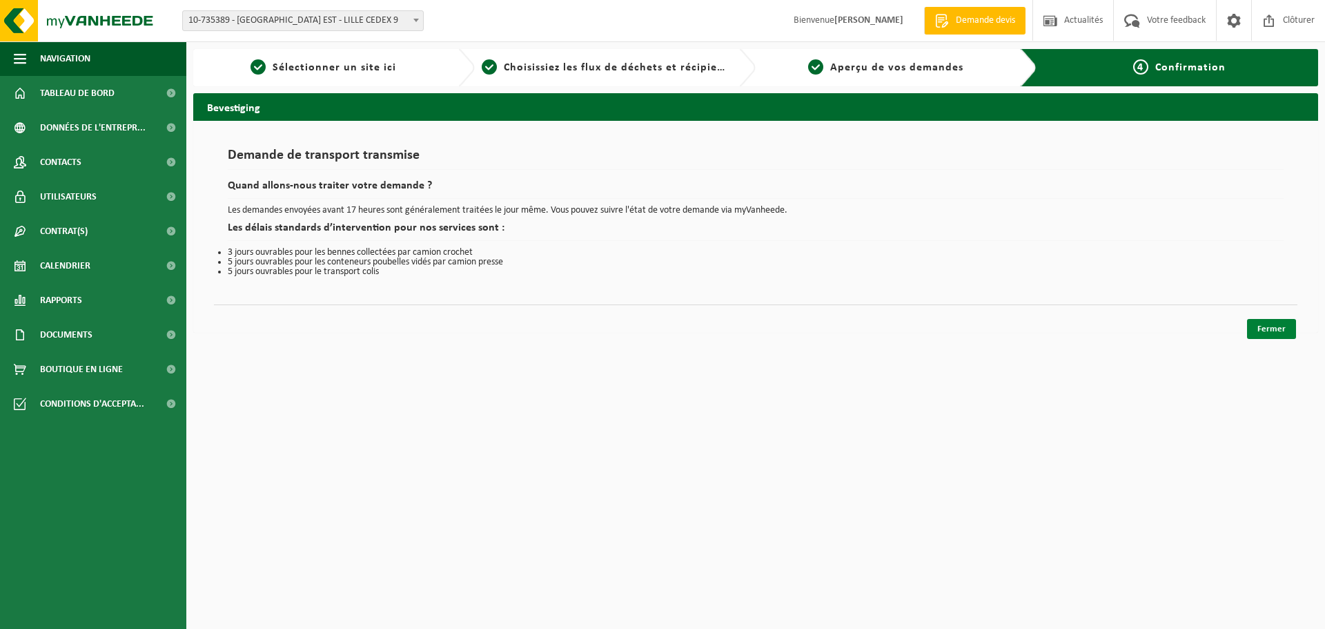
click at [1273, 336] on link "Fermer" at bounding box center [1271, 329] width 49 height 20
